Goal: Information Seeking & Learning: Learn about a topic

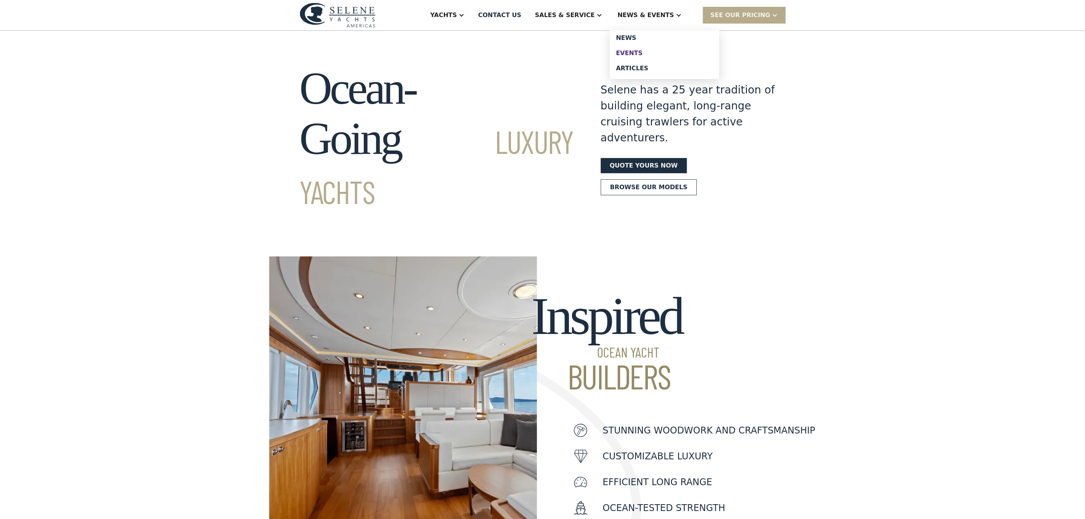
click at [644, 54] on div "Events" at bounding box center [664, 53] width 97 height 6
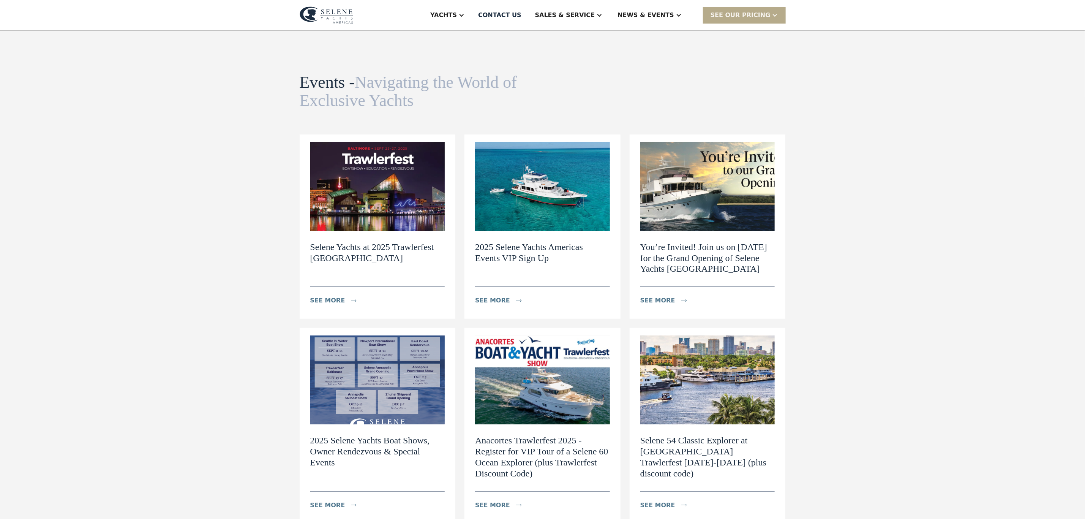
scroll to position [57, 0]
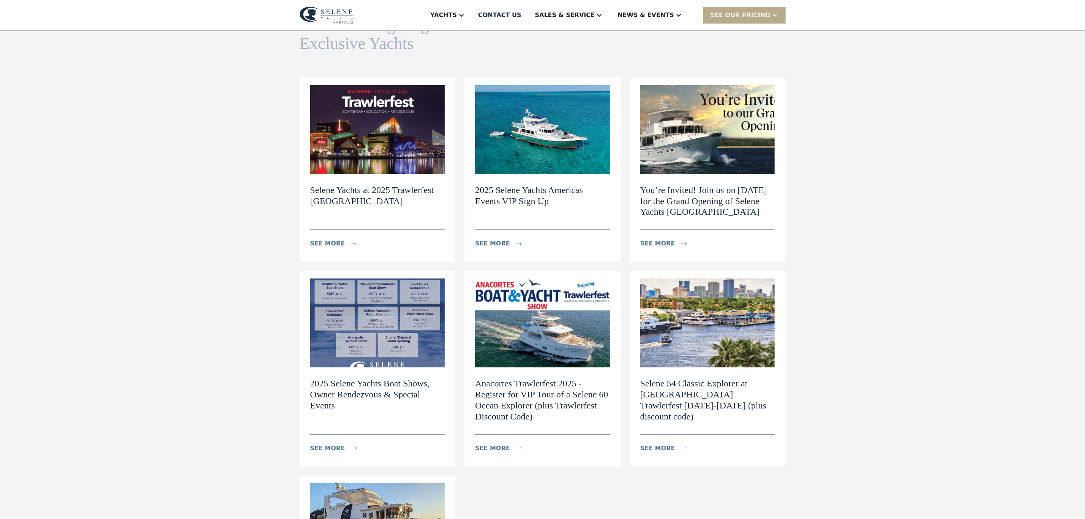
click at [357, 196] on h2 "Selene Yachts at 2025 Trawlerfest [GEOGRAPHIC_DATA]" at bounding box center [377, 196] width 135 height 22
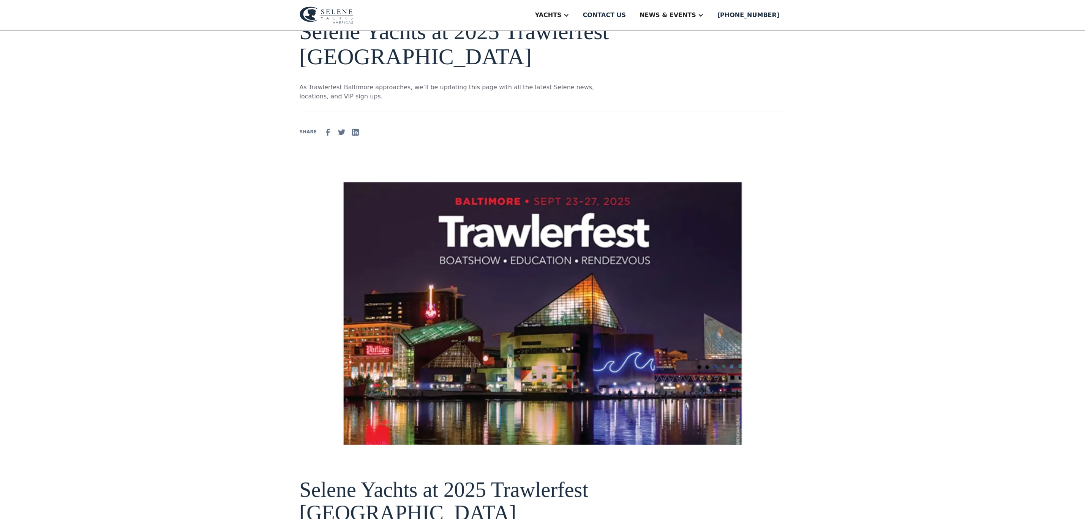
scroll to position [57, 0]
